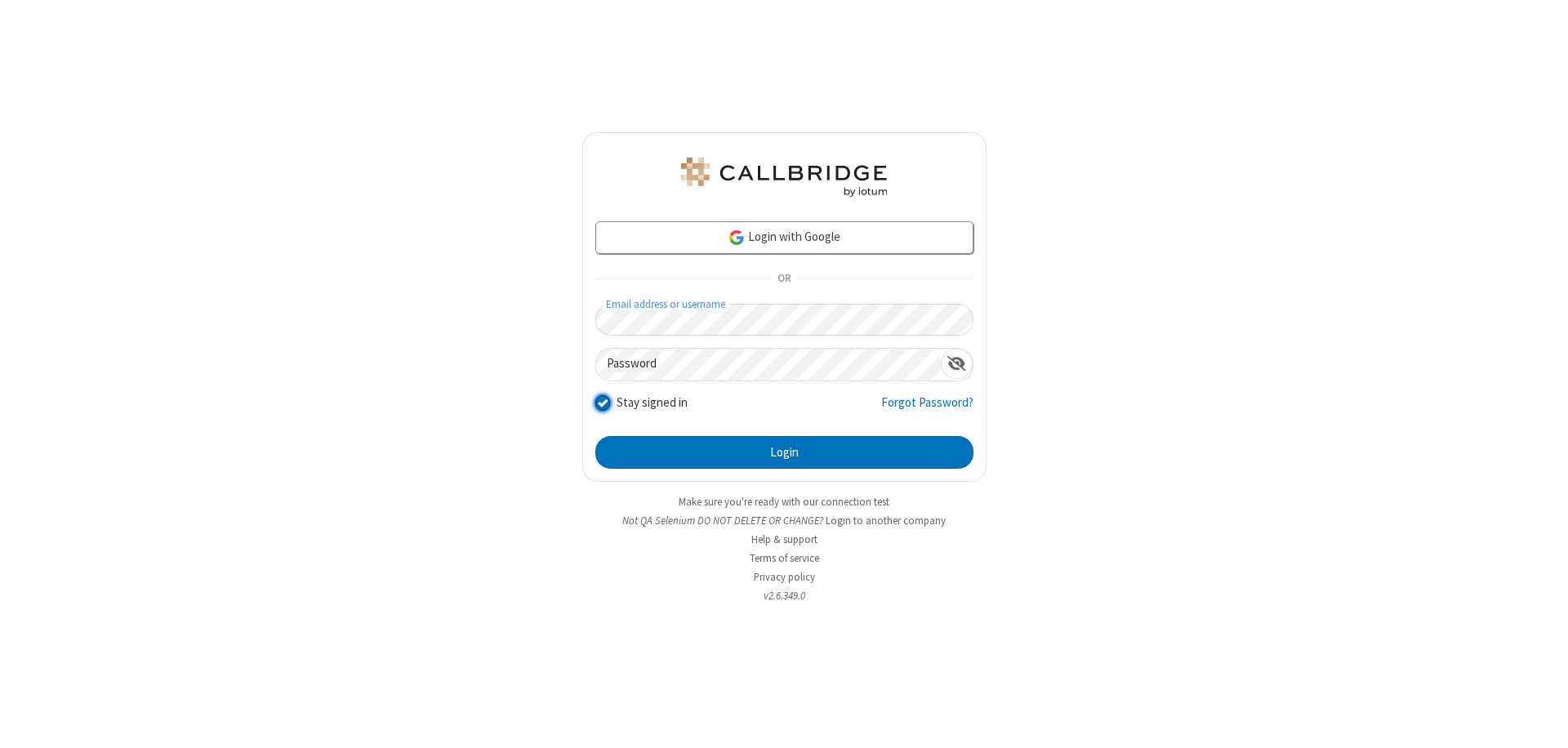
click at [602, 402] on input "Stay signed in" at bounding box center [603, 402] width 15 height 17
checkbox input "false"
click at [784, 453] on button "Login" at bounding box center [784, 453] width 378 height 33
click at [602, 402] on input "Stay signed in" at bounding box center [603, 402] width 15 height 17
checkbox input "false"
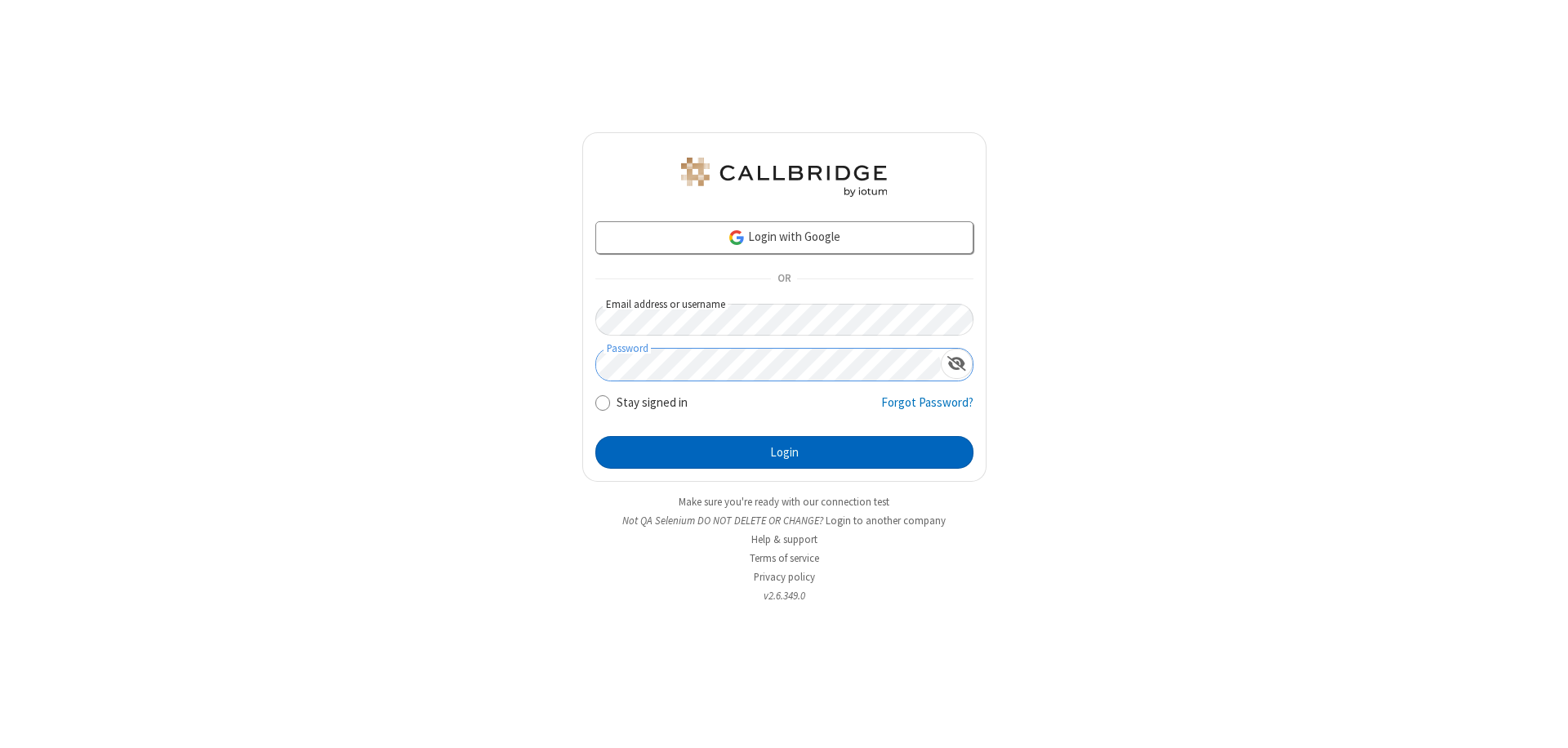
click at [784, 453] on button "Login" at bounding box center [784, 453] width 378 height 33
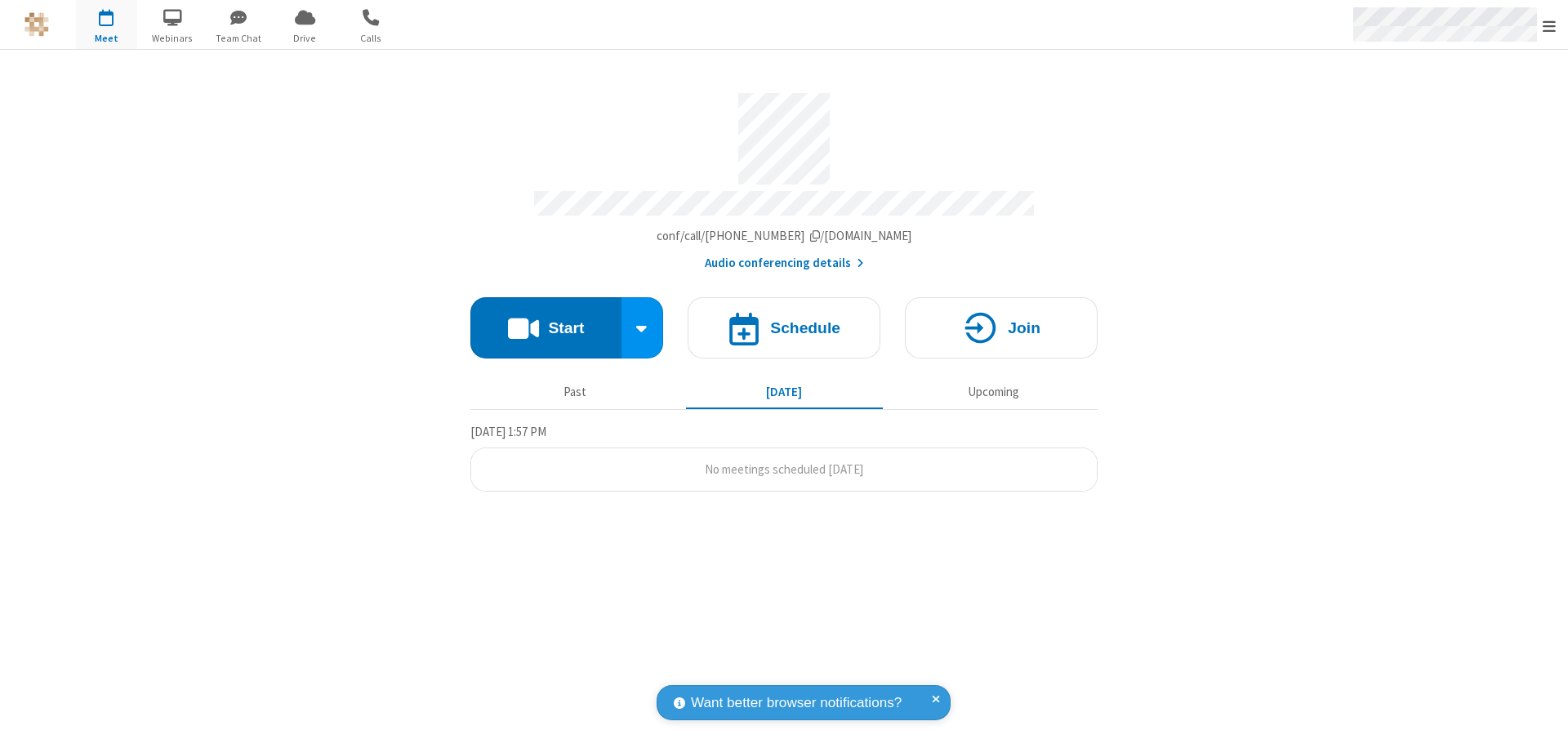
click at [1550, 24] on span "Open menu" at bounding box center [1550, 26] width 14 height 16
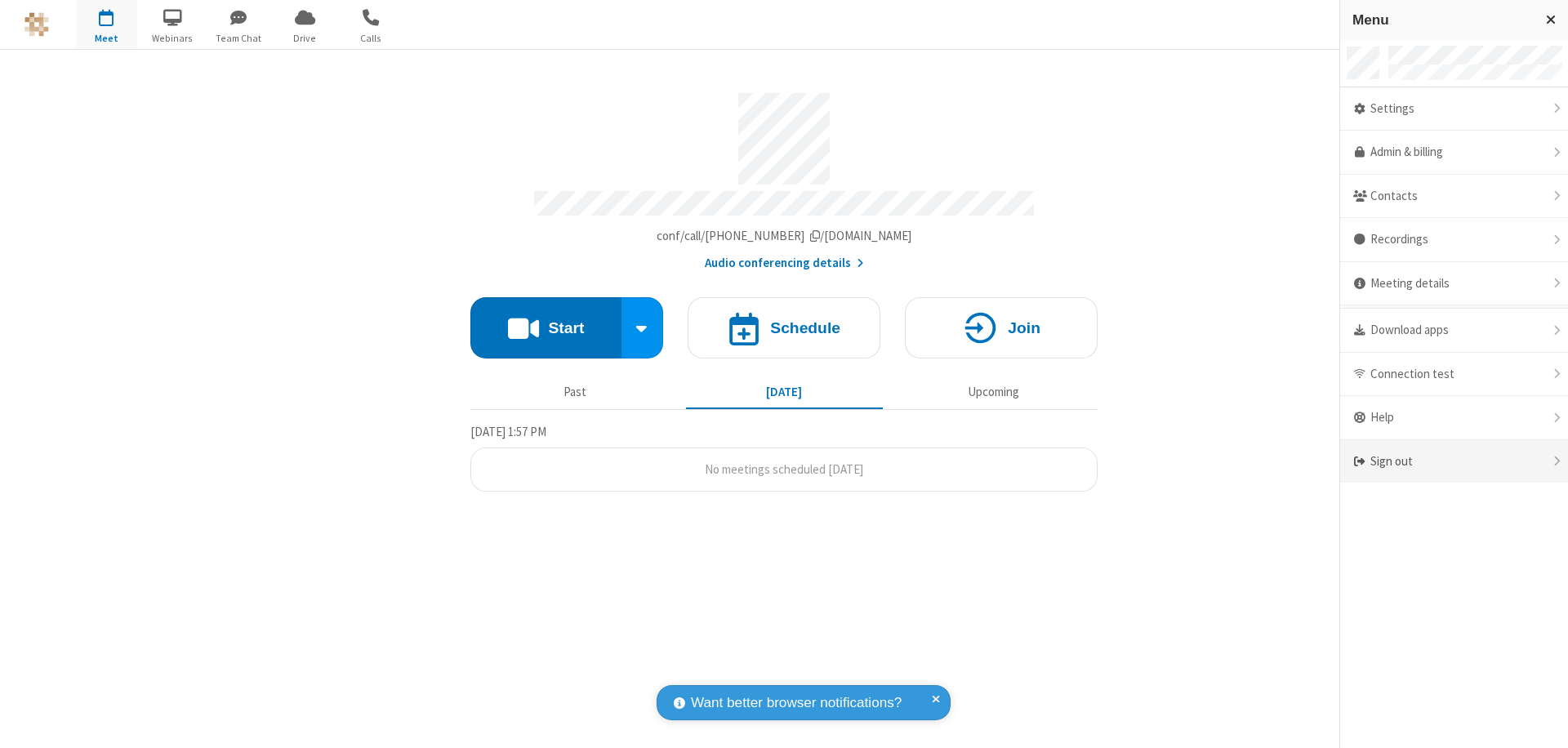
click at [1454, 461] on div "Sign out" at bounding box center [1454, 461] width 228 height 43
